Goal: Contribute content: Add original content to the website for others to see

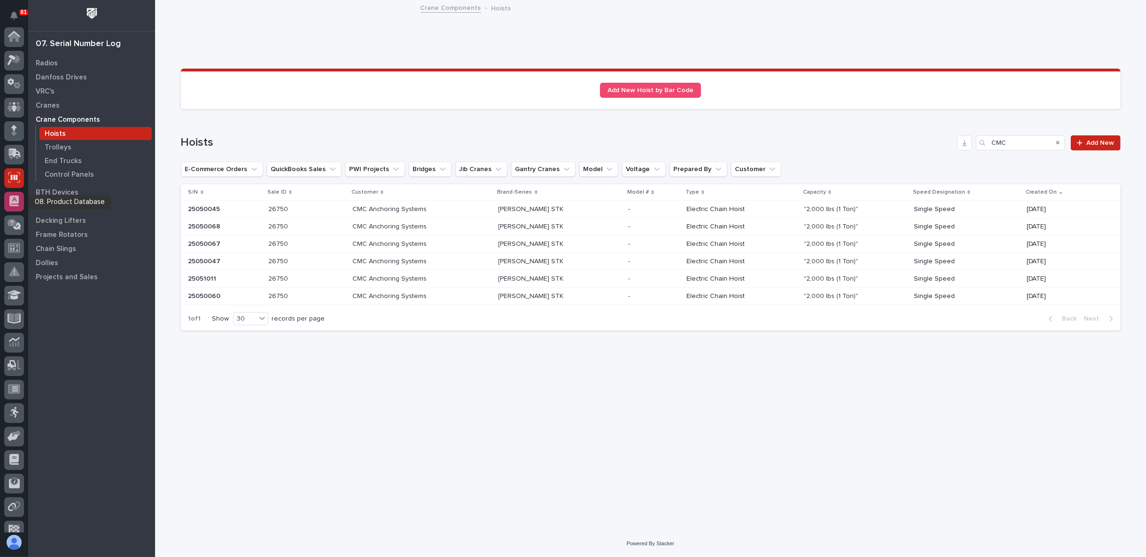
click at [15, 196] on icon at bounding box center [13, 200] width 9 height 11
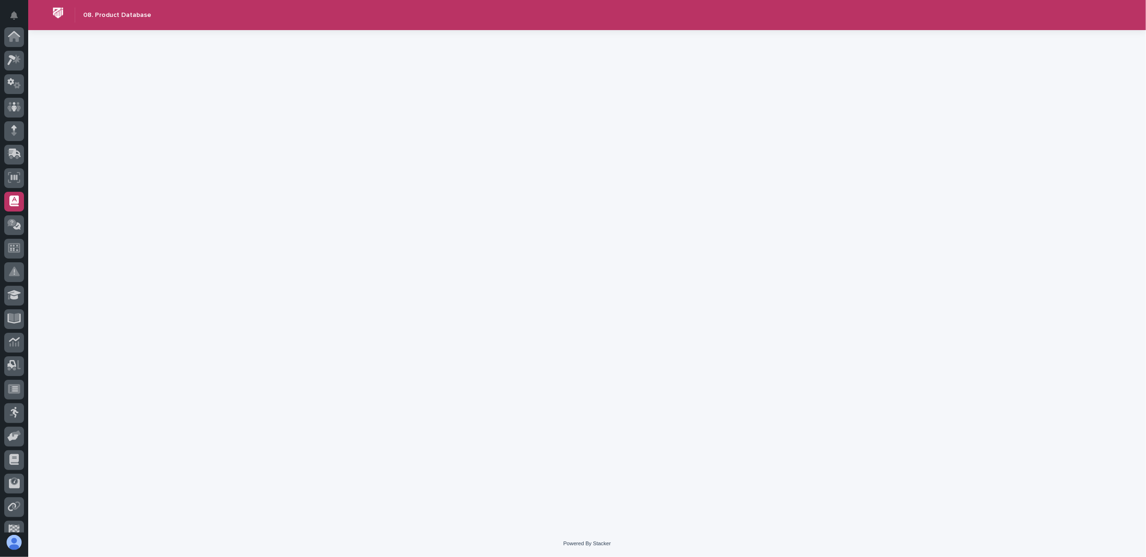
scroll to position [82, 0]
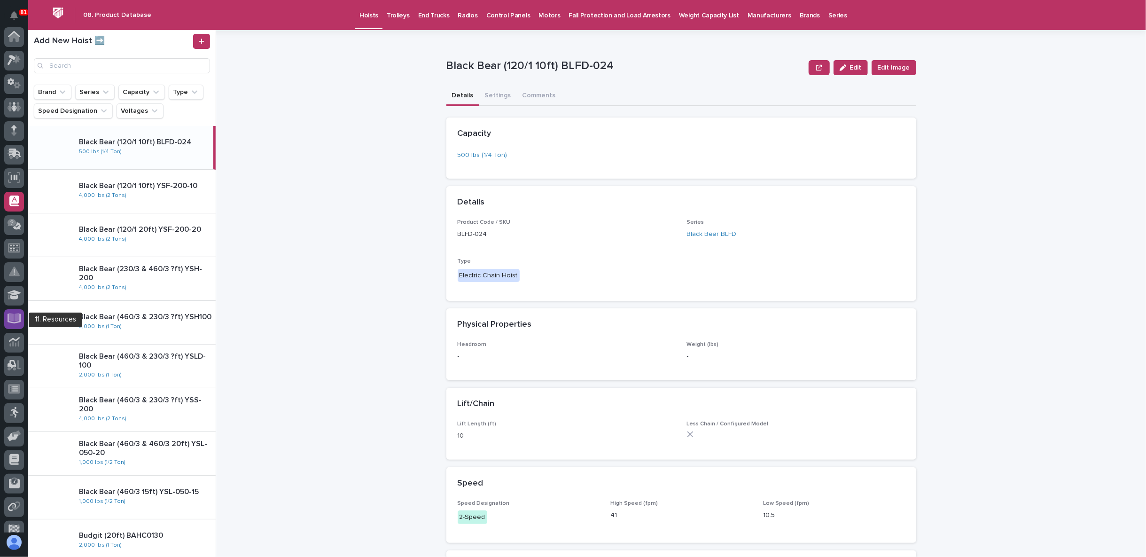
click at [15, 318] on icon at bounding box center [14, 317] width 11 height 9
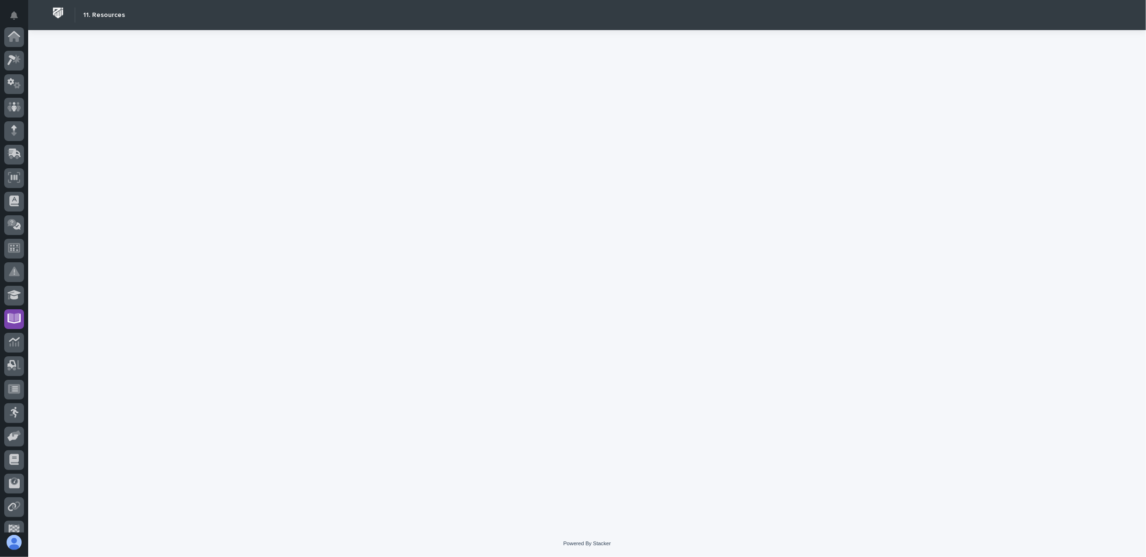
scroll to position [82, 0]
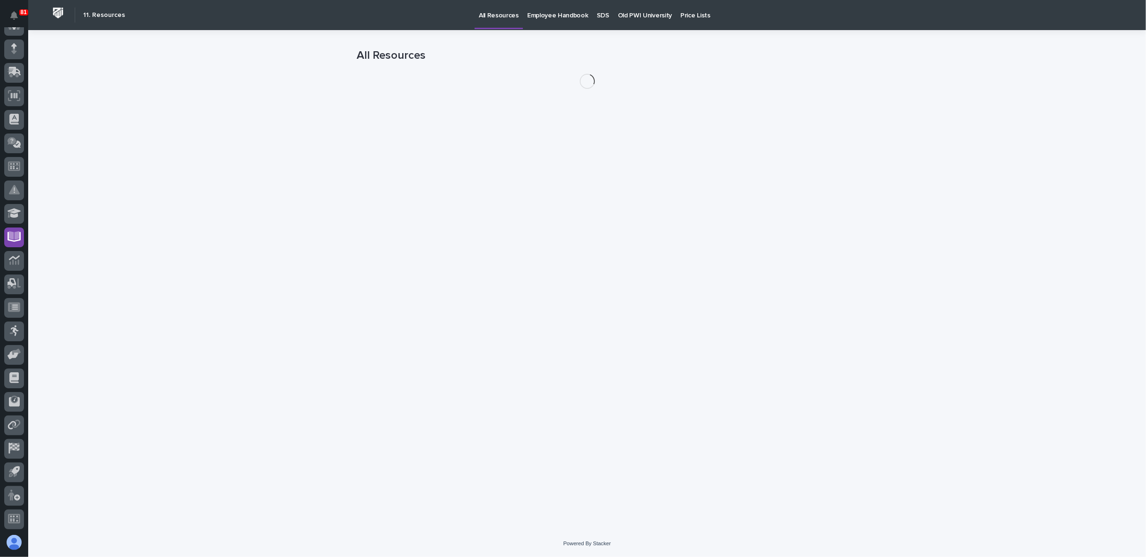
click at [597, 13] on p "SDS" at bounding box center [603, 10] width 13 height 20
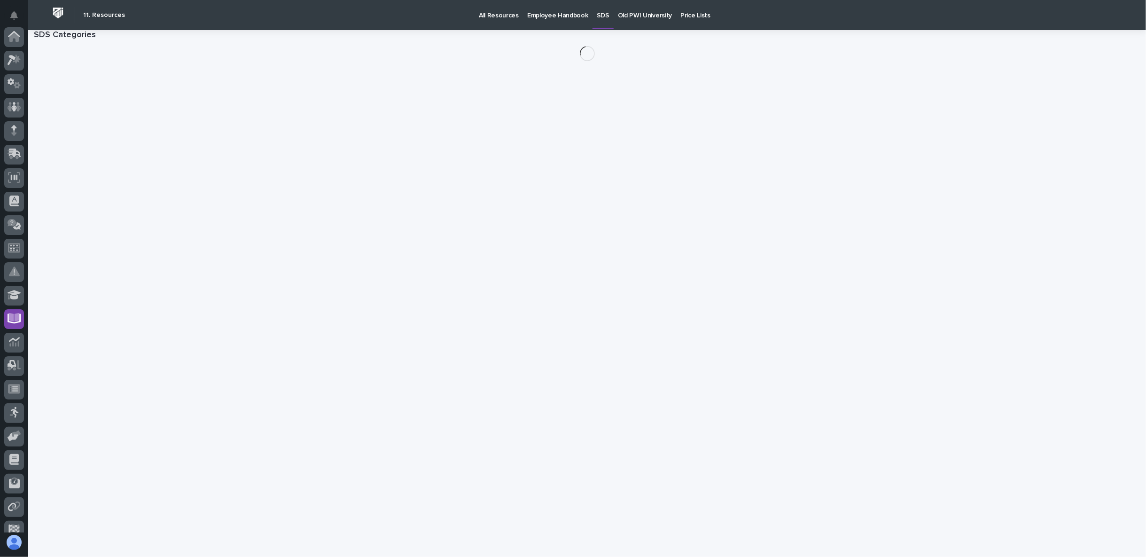
scroll to position [82, 0]
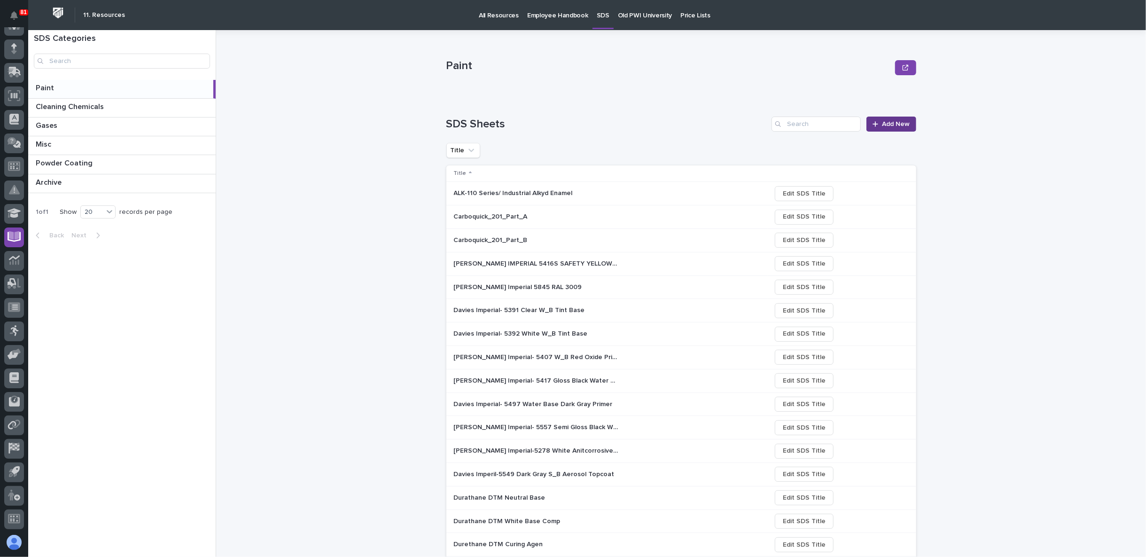
click at [897, 123] on span "Add New" at bounding box center [896, 124] width 28 height 8
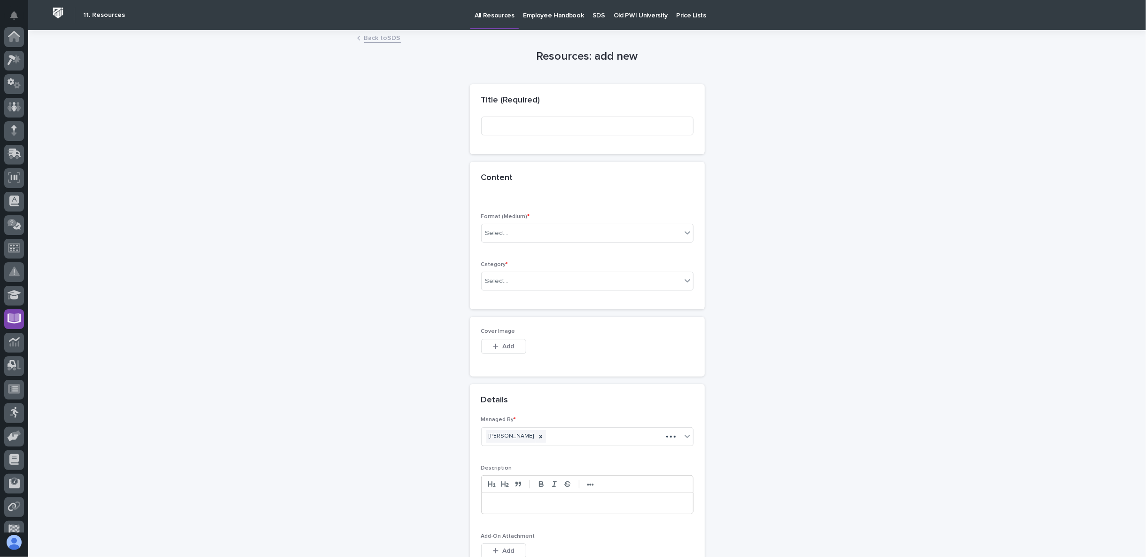
scroll to position [82, 0]
click at [506, 126] on input at bounding box center [587, 126] width 212 height 19
paste input "AUE-360LG Starke Black resin"
drag, startPoint x: 519, startPoint y: 125, endPoint x: 446, endPoint y: 129, distance: 73.0
click at [446, 129] on div "Resources: add new Loading... Saving… Loading... Saving… Loading... Saving… Tit…" at bounding box center [587, 317] width 460 height 573
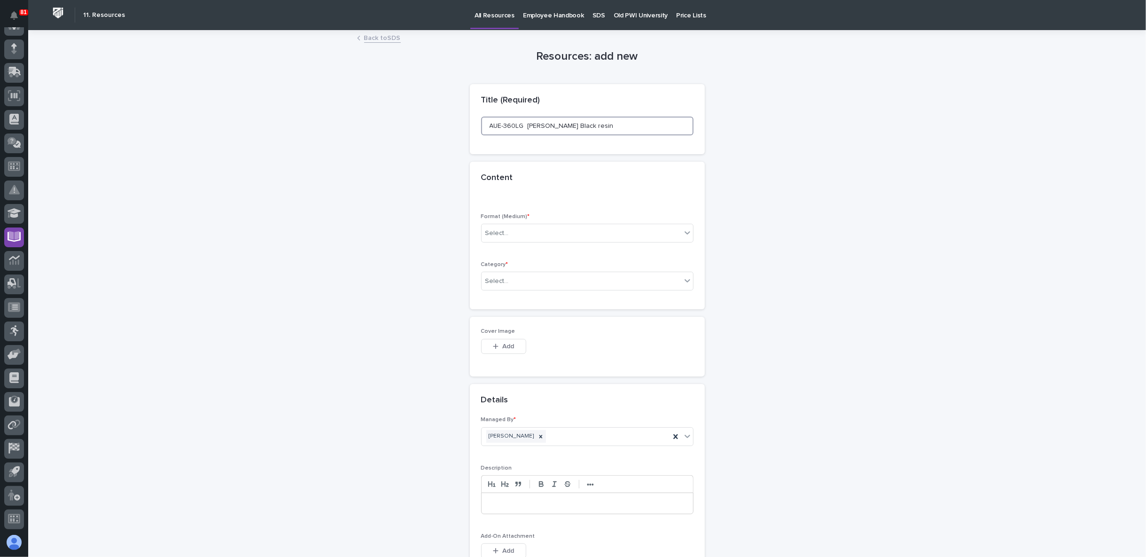
click at [582, 128] on input "AUE-360LG Starke Black resin" at bounding box center [587, 126] width 212 height 19
paste input "AUE-360LG"
click at [575, 127] on input "AUE-360LG Starke Black resinAUE-360LG" at bounding box center [587, 126] width 212 height 19
drag, startPoint x: 523, startPoint y: 124, endPoint x: 423, endPoint y: 139, distance: 101.7
click at [423, 139] on div "Resources: add new Loading... Saving… Loading... Saving… Loading... Saving… Tit…" at bounding box center [587, 317] width 460 height 573
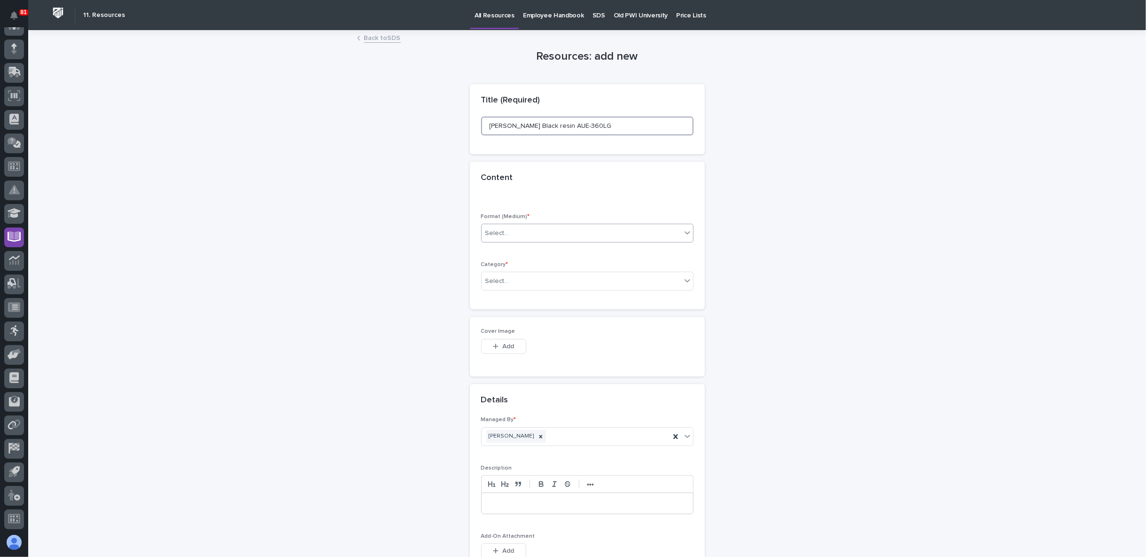
type input "Starke Black resin AUE-360LG"
click at [542, 240] on div "Select..." at bounding box center [582, 234] width 200 height 16
click at [525, 266] on div "File" at bounding box center [582, 267] width 211 height 16
click at [522, 276] on div "Select..." at bounding box center [582, 281] width 200 height 16
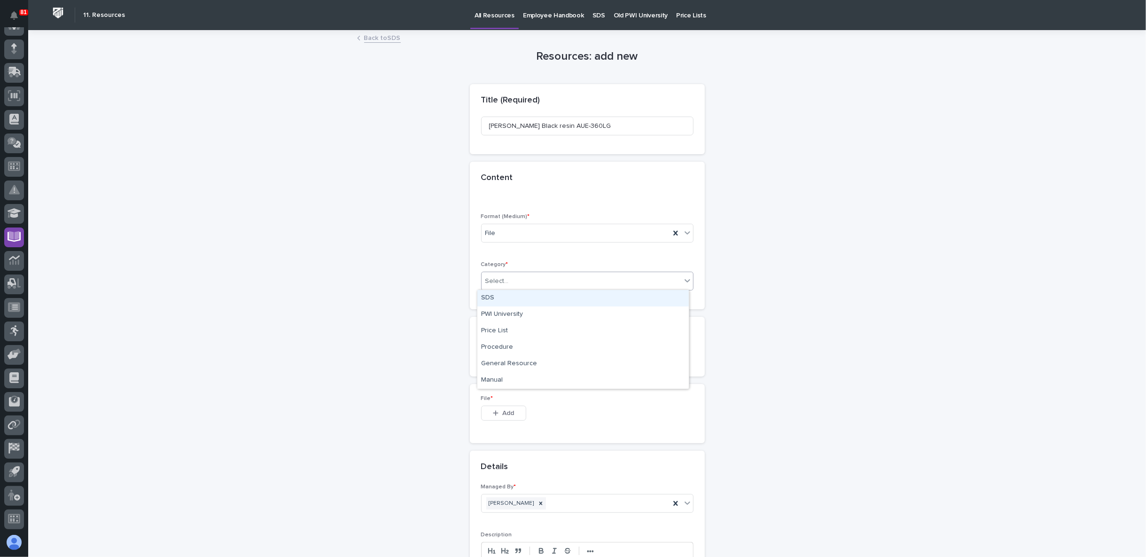
click at [514, 299] on div "SDS" at bounding box center [582, 298] width 211 height 16
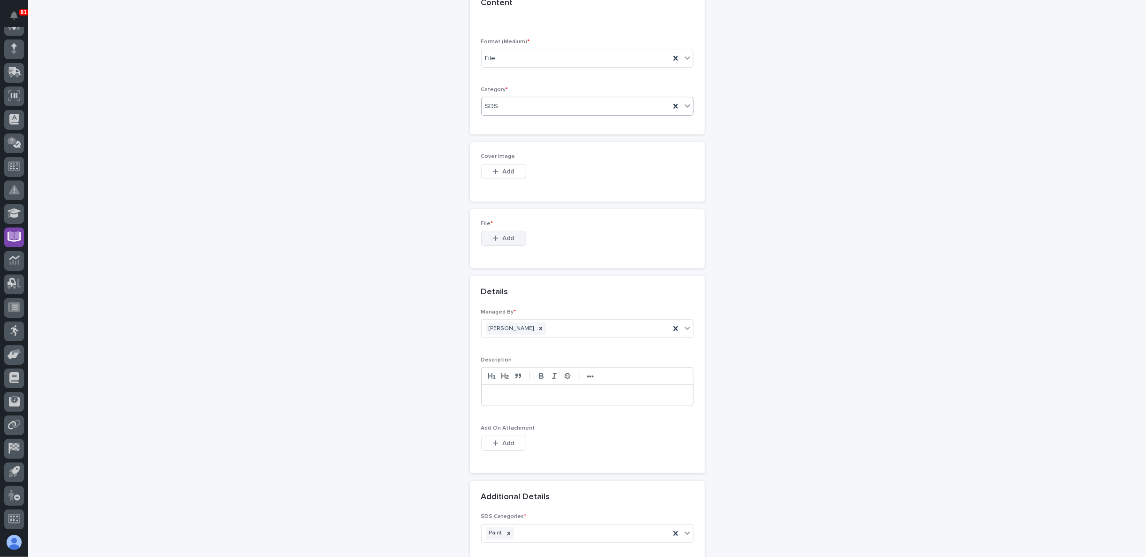
scroll to position [122, 0]
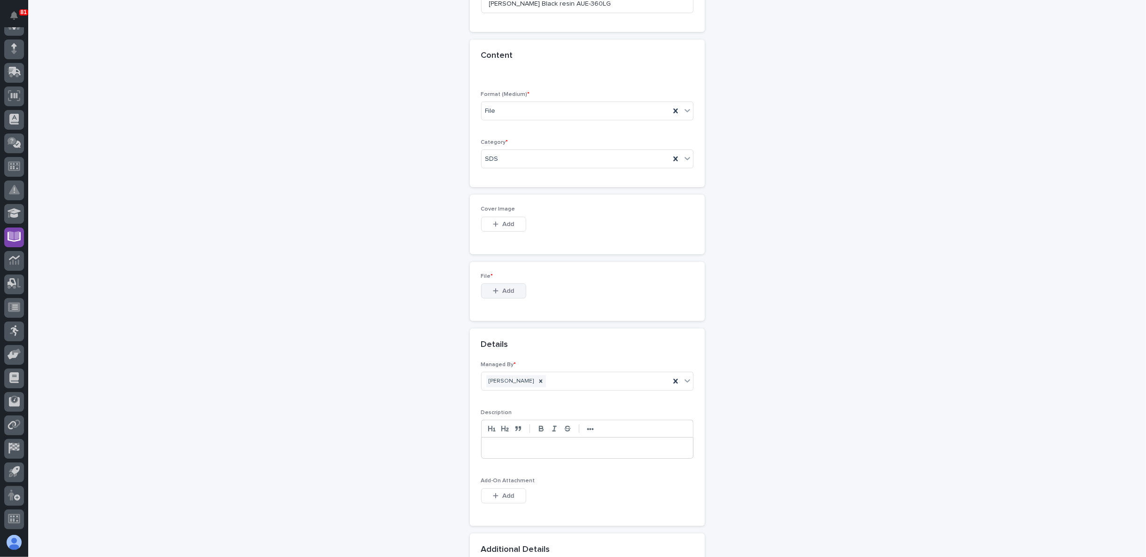
click at [502, 289] on span "Add" at bounding box center [508, 291] width 12 height 8
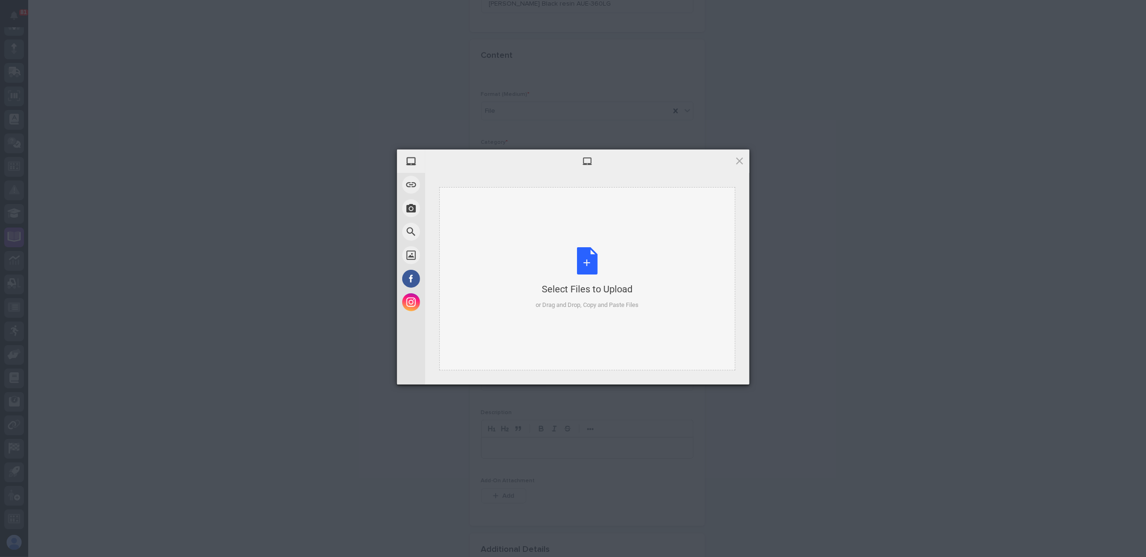
click at [572, 265] on div "Select Files to Upload or Drag and Drop, Copy and Paste Files" at bounding box center [587, 278] width 103 height 62
click at [726, 373] on span "Upload 1" at bounding box center [721, 371] width 18 height 7
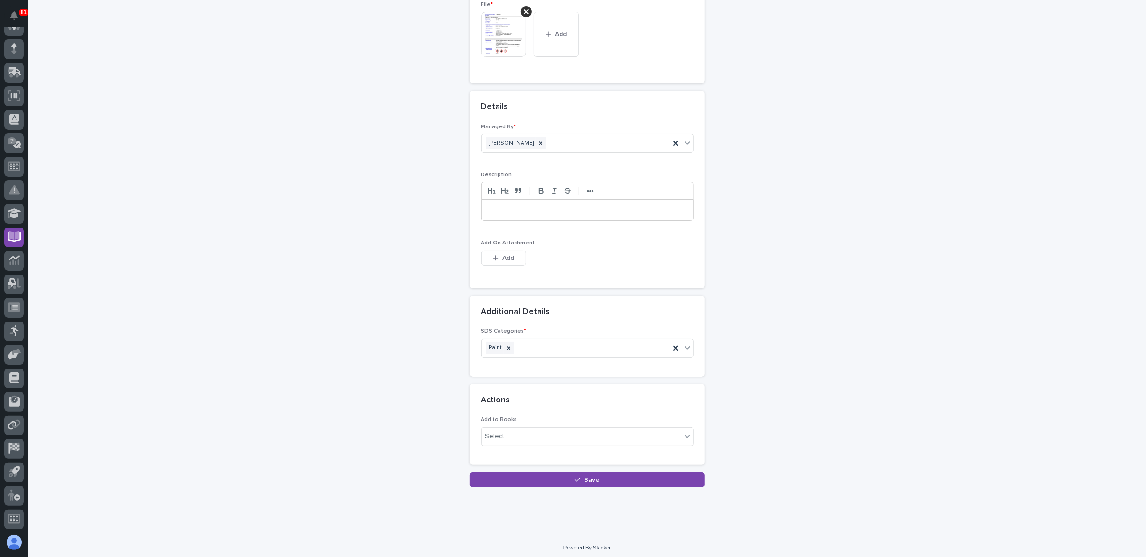
scroll to position [395, 0]
click at [560, 477] on button "Save" at bounding box center [587, 478] width 235 height 15
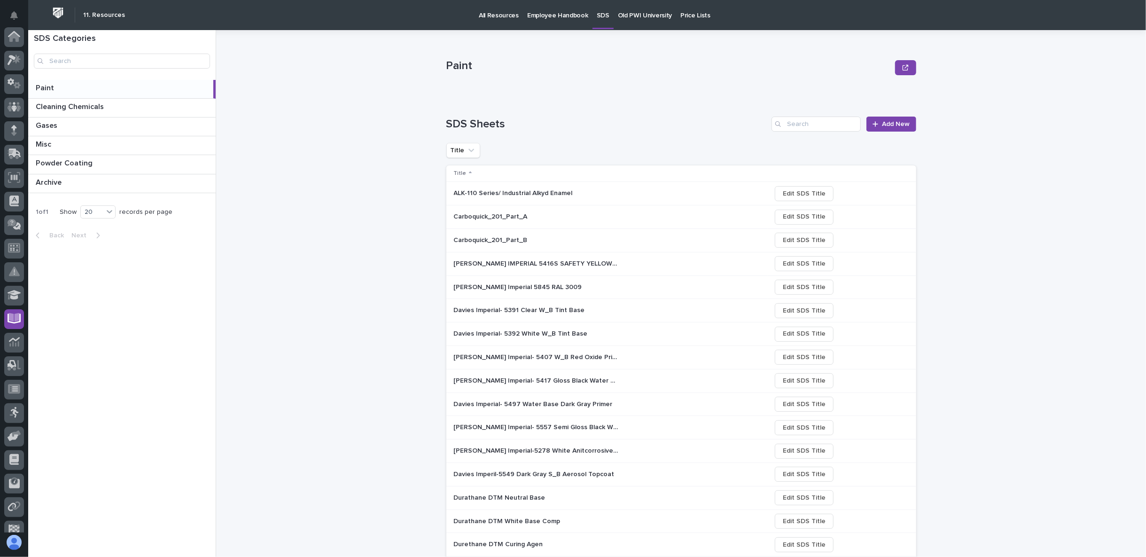
scroll to position [82, 0]
click at [799, 126] on input "Search" at bounding box center [816, 124] width 89 height 15
click at [813, 115] on div "Loading... Saving… SDS Sheets Add New Title Title ALK-110 Series/ Industrial Al…" at bounding box center [681, 390] width 470 height 585
click at [811, 122] on input "Search" at bounding box center [816, 124] width 89 height 15
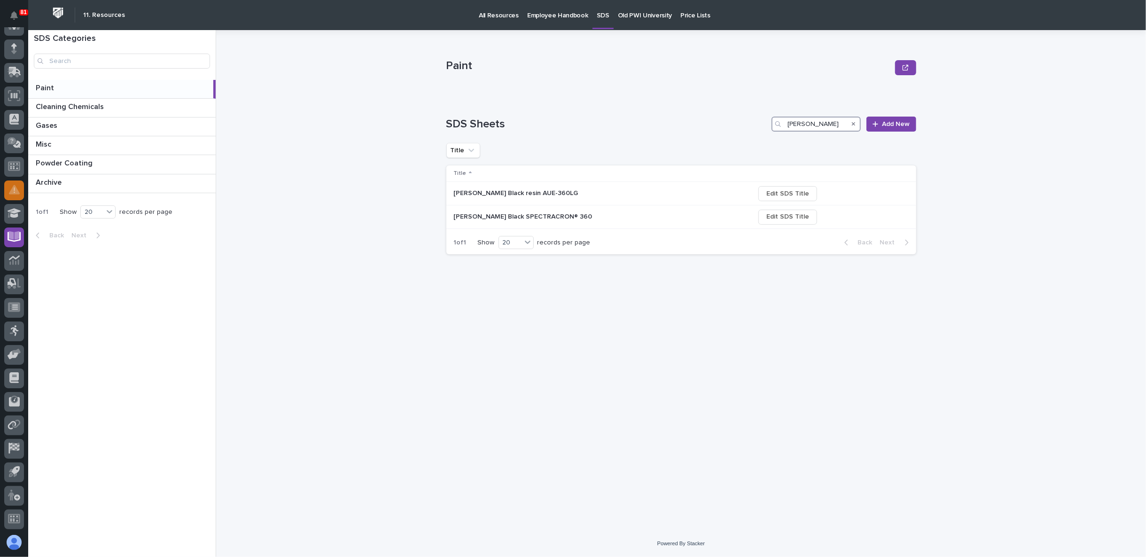
type input "stark"
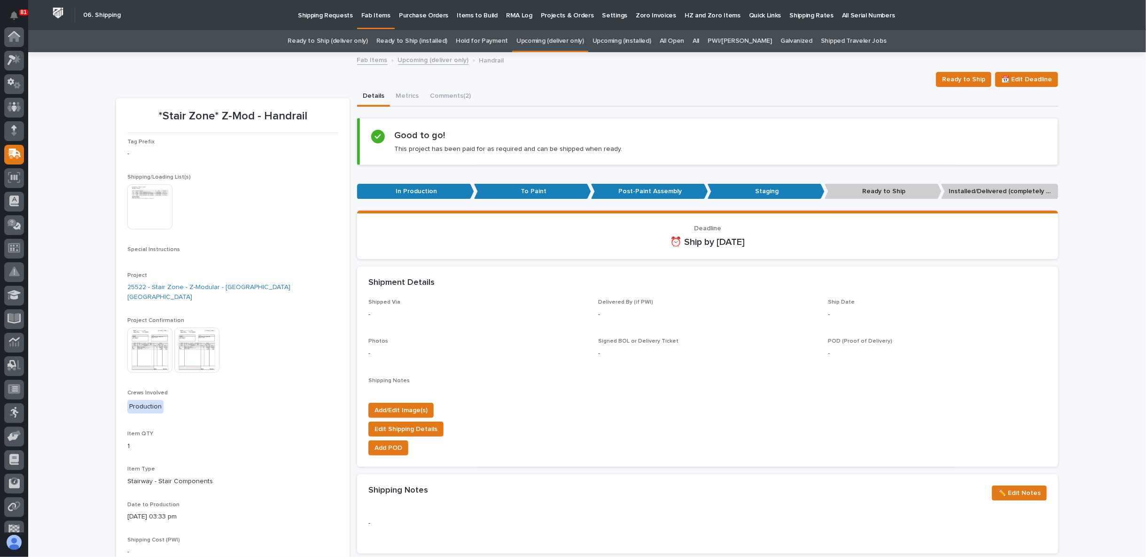
scroll to position [82, 0]
click at [563, 41] on link "Upcoming (deliver only)" at bounding box center [550, 41] width 68 height 22
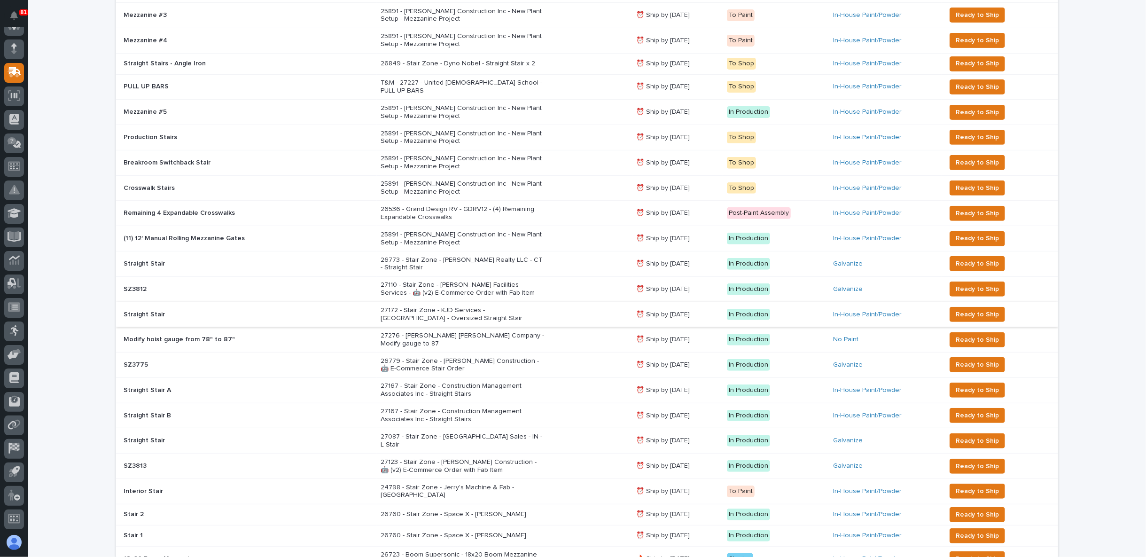
scroll to position [313, 0]
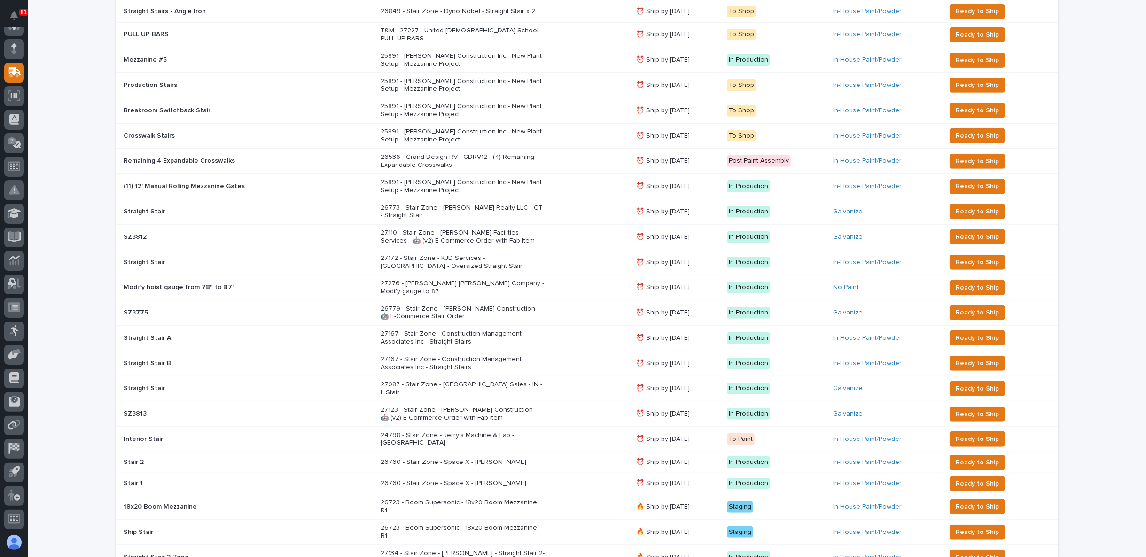
drag, startPoint x: 395, startPoint y: 229, endPoint x: 310, endPoint y: 230, distance: 84.6
click at [310, 230] on div "SZ3812 SZ3812" at bounding box center [249, 237] width 250 height 16
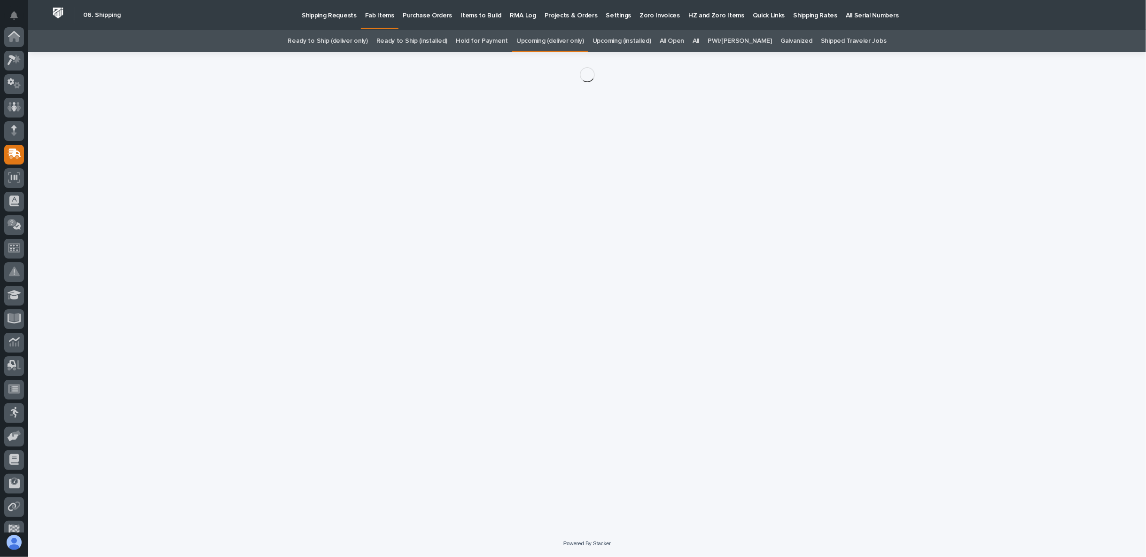
scroll to position [82, 0]
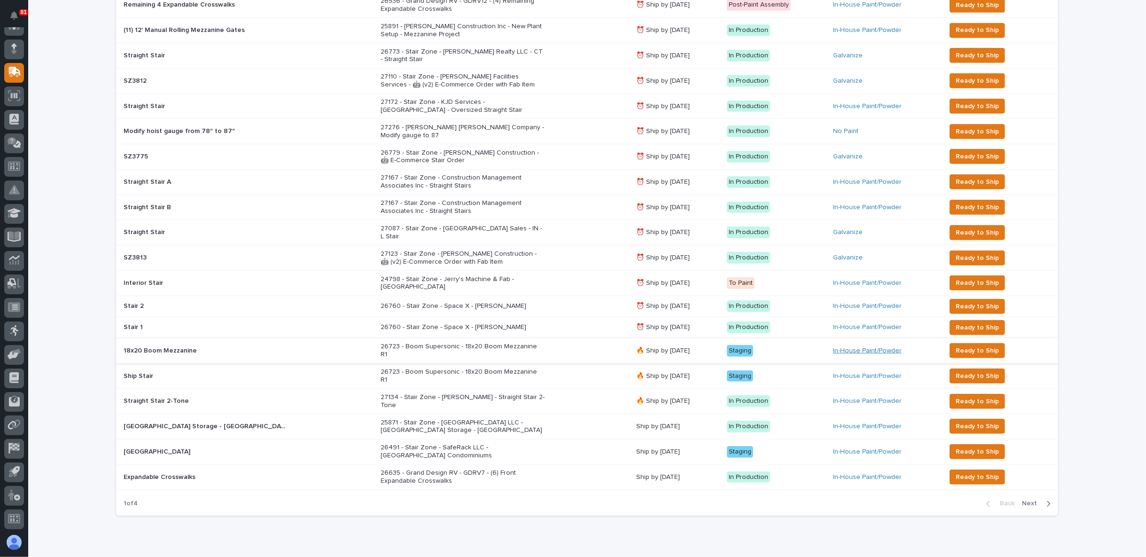
scroll to position [483, 0]
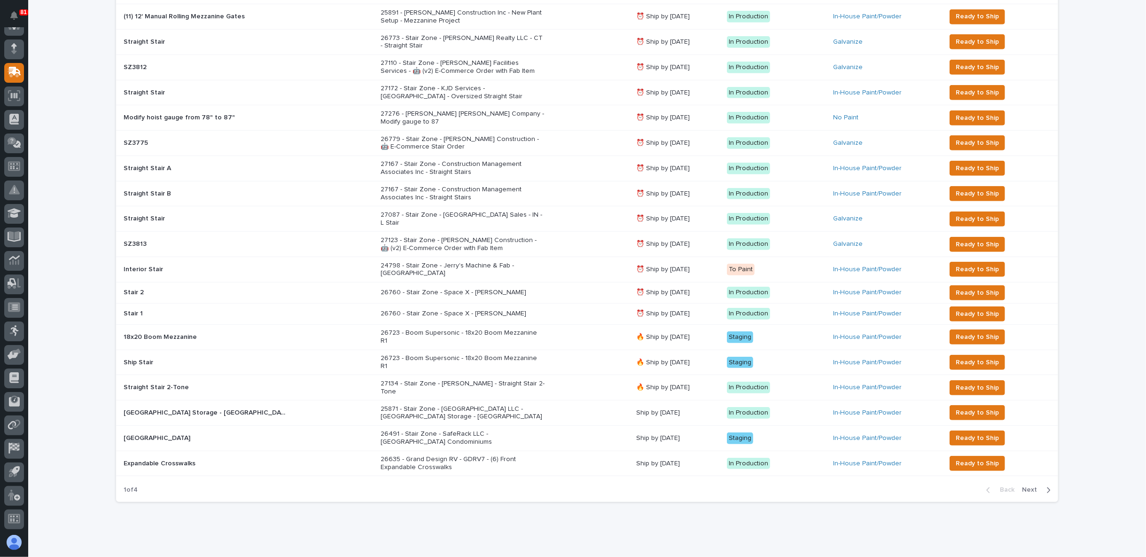
click at [1032, 485] on span "Next" at bounding box center [1032, 489] width 21 height 8
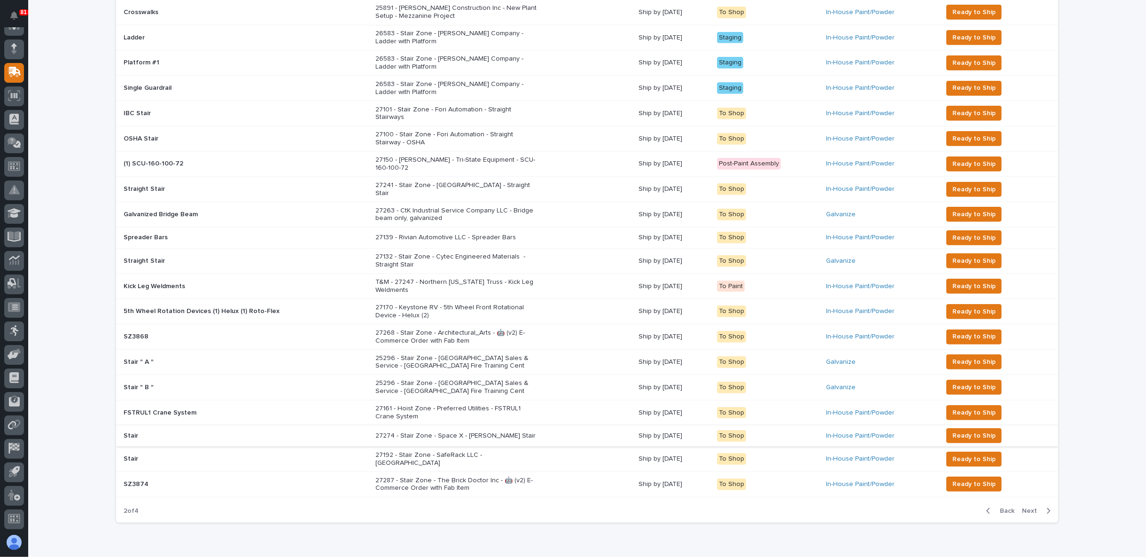
scroll to position [478, 0]
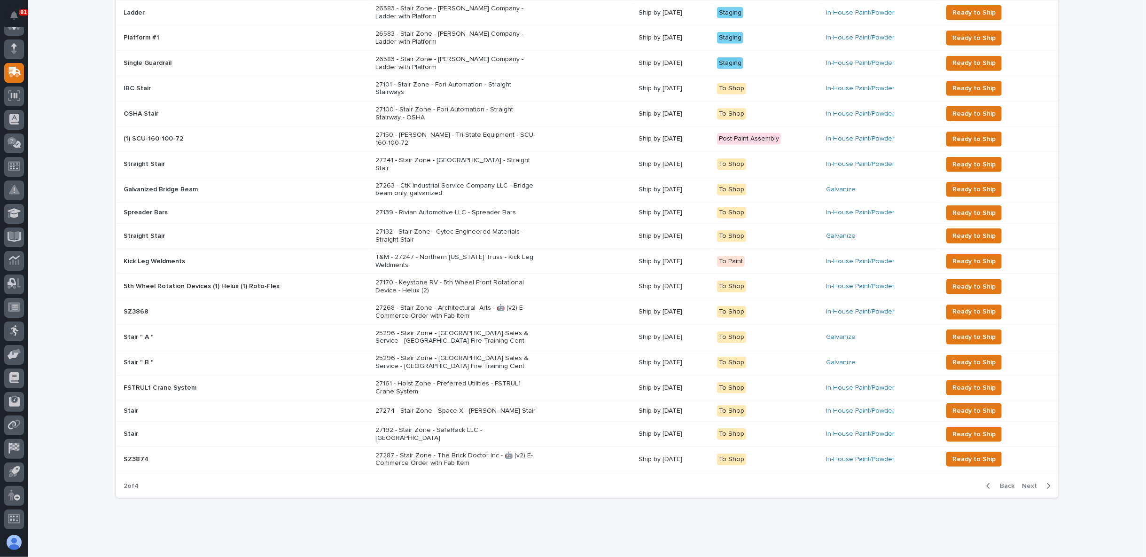
click at [1011, 482] on span "Back" at bounding box center [1004, 486] width 20 height 8
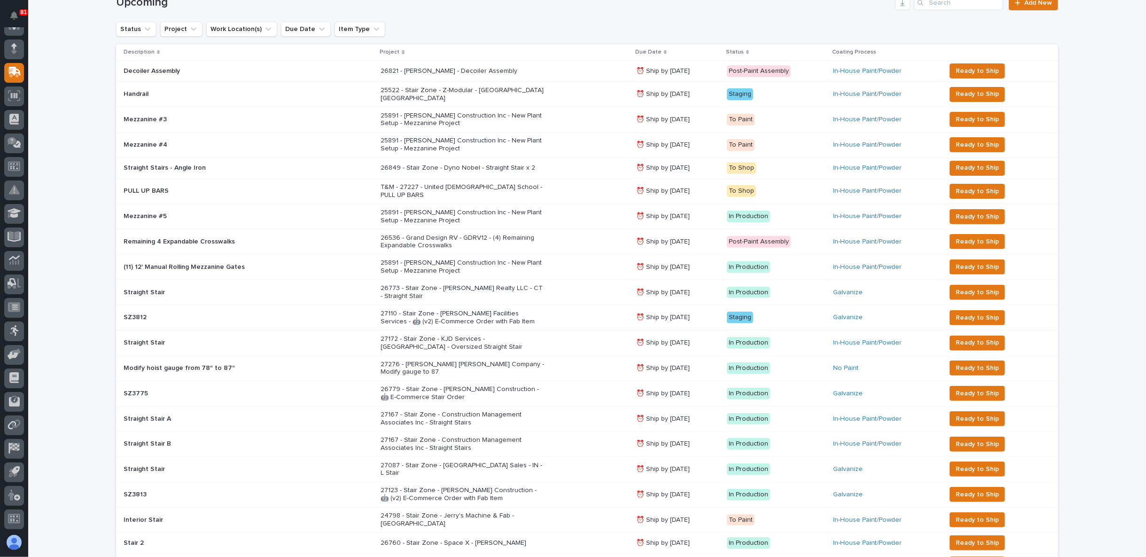
scroll to position [154, 0]
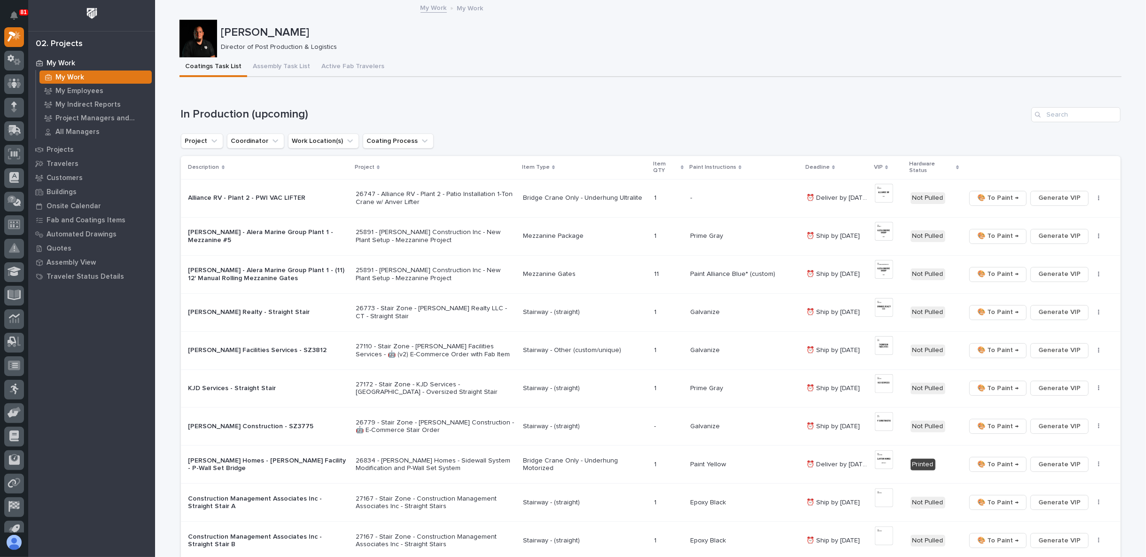
drag, startPoint x: 246, startPoint y: 154, endPoint x: 437, endPoint y: 95, distance: 200.5
click at [437, 95] on div "Loading... Saving… In Production (upcoming) Project Coordinator Work Location(s…" at bounding box center [651, 530] width 940 height 885
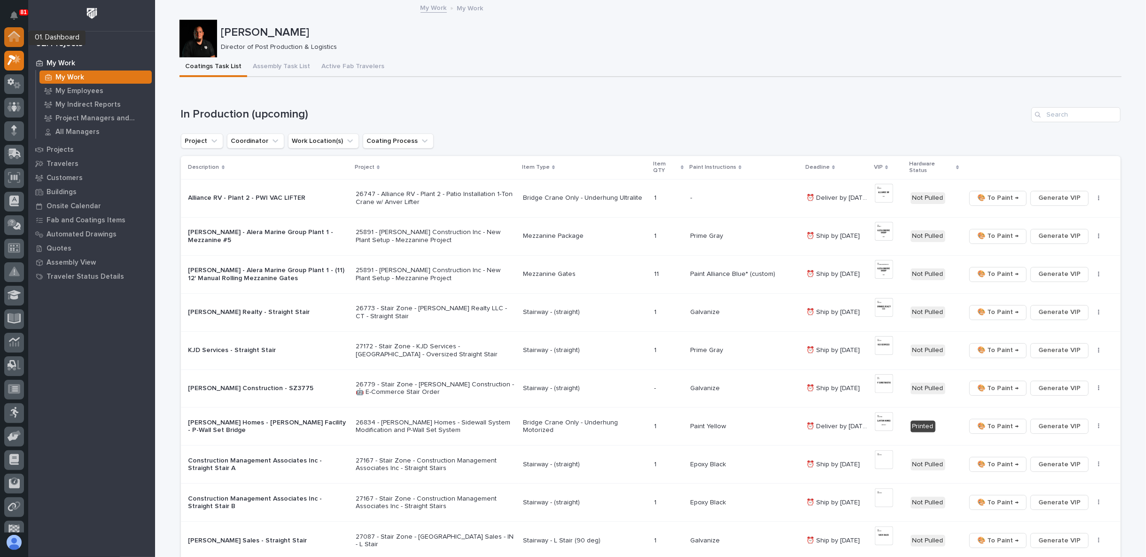
click at [10, 41] on icon at bounding box center [13, 37] width 9 height 9
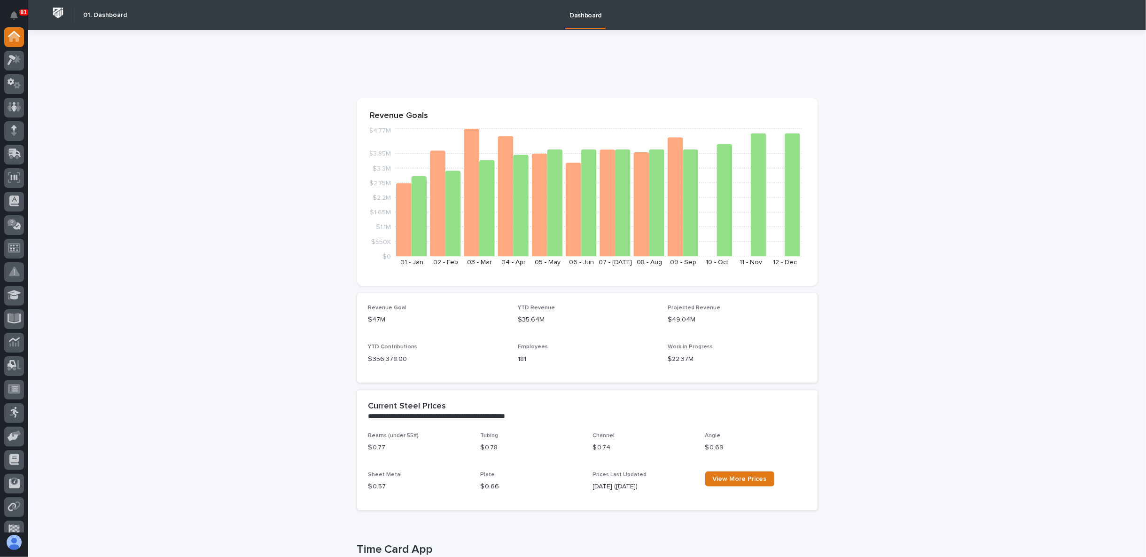
click at [15, 67] on div at bounding box center [14, 61] width 20 height 20
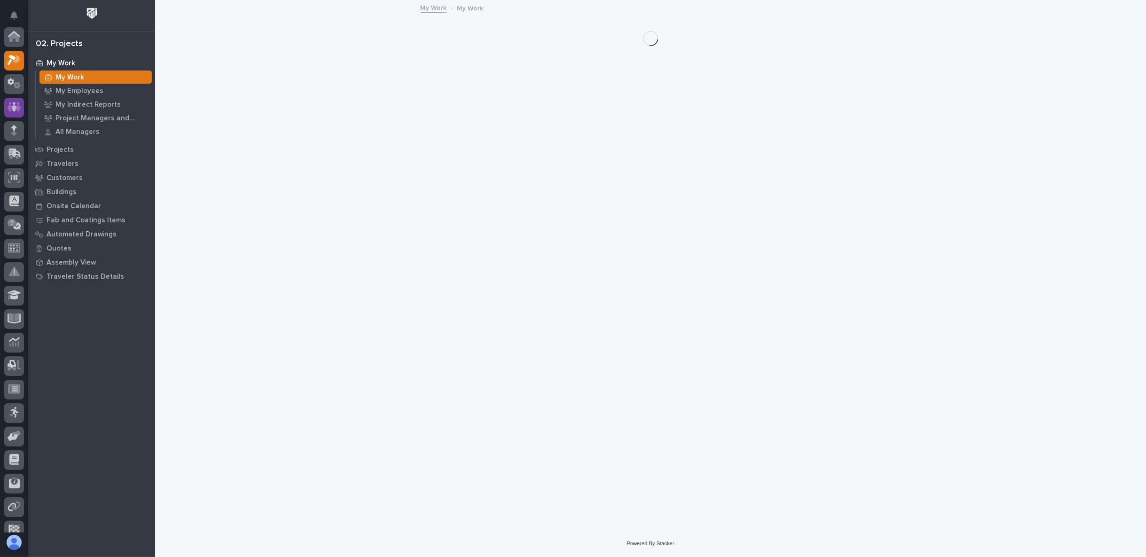
scroll to position [23, 0]
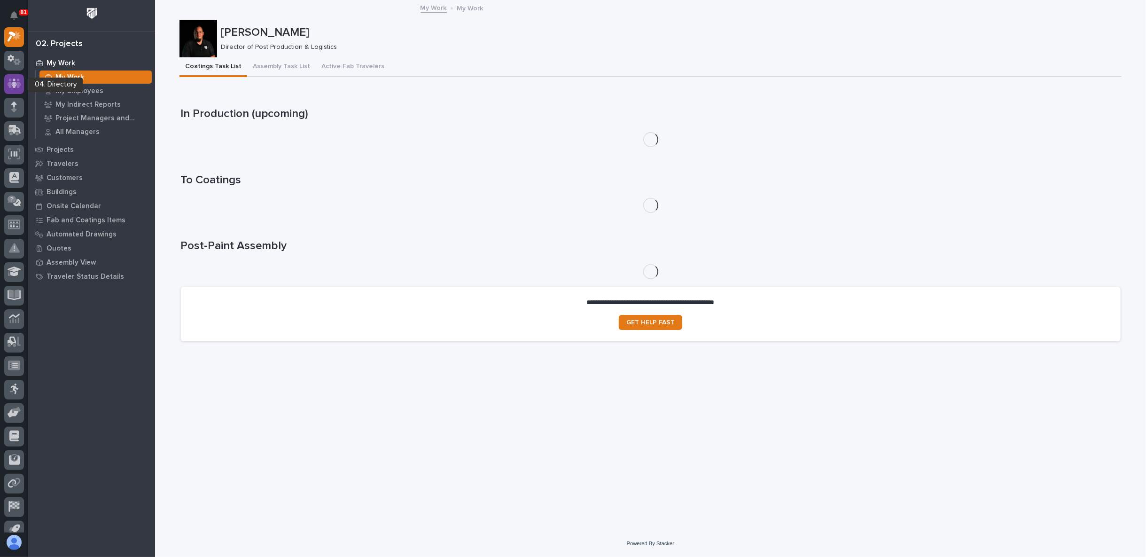
click at [17, 83] on icon at bounding box center [15, 83] width 14 height 11
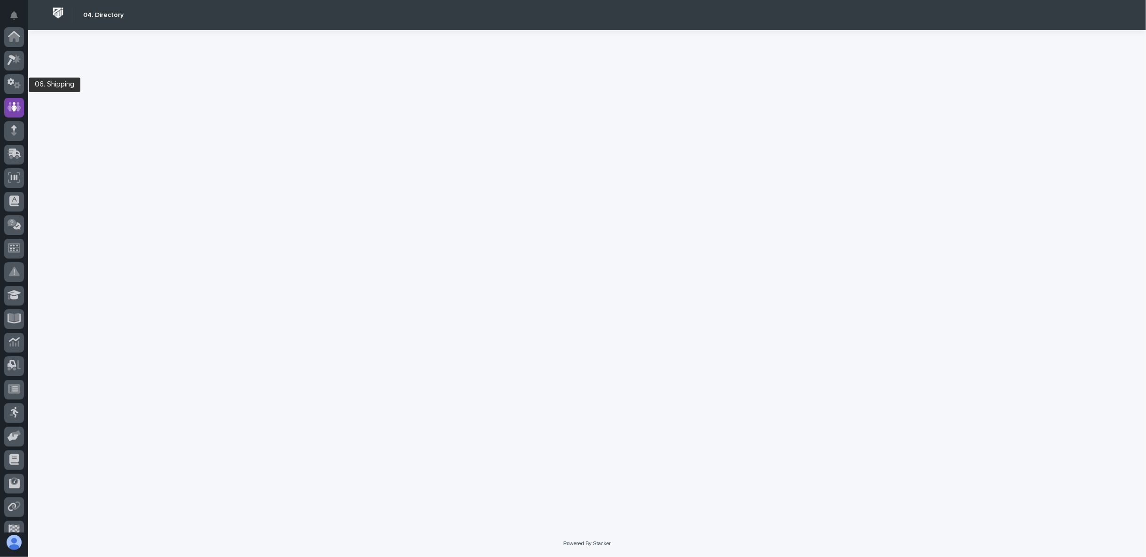
scroll to position [70, 0]
